Goal: Task Accomplishment & Management: Manage account settings

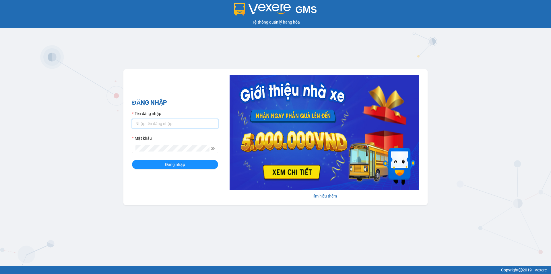
click at [163, 121] on input "Tên đăng nhập" at bounding box center [175, 123] width 86 height 9
type input "phuongtram.lienhung"
click at [132, 160] on button "Đăng nhập" at bounding box center [175, 164] width 86 height 9
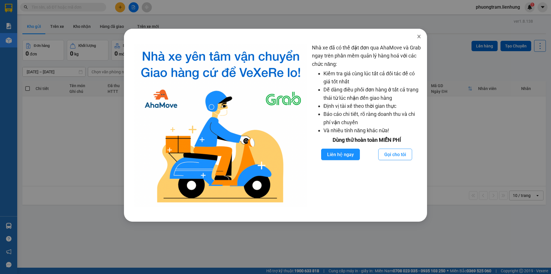
click at [423, 39] on span "Close" at bounding box center [419, 37] width 16 height 16
